Goal: Task Accomplishment & Management: Manage account settings

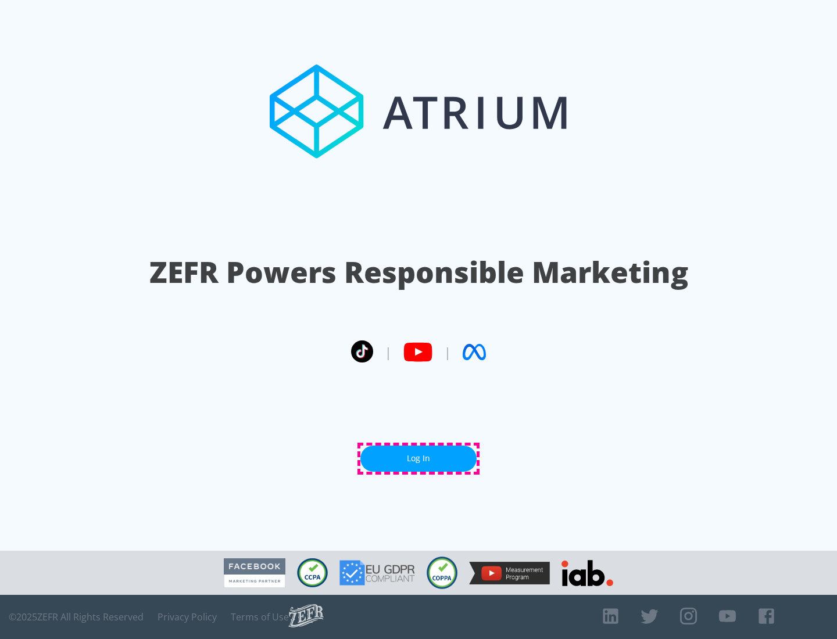
click at [418, 459] on link "Log In" at bounding box center [418, 459] width 116 height 26
